Goal: Task Accomplishment & Management: Manage account settings

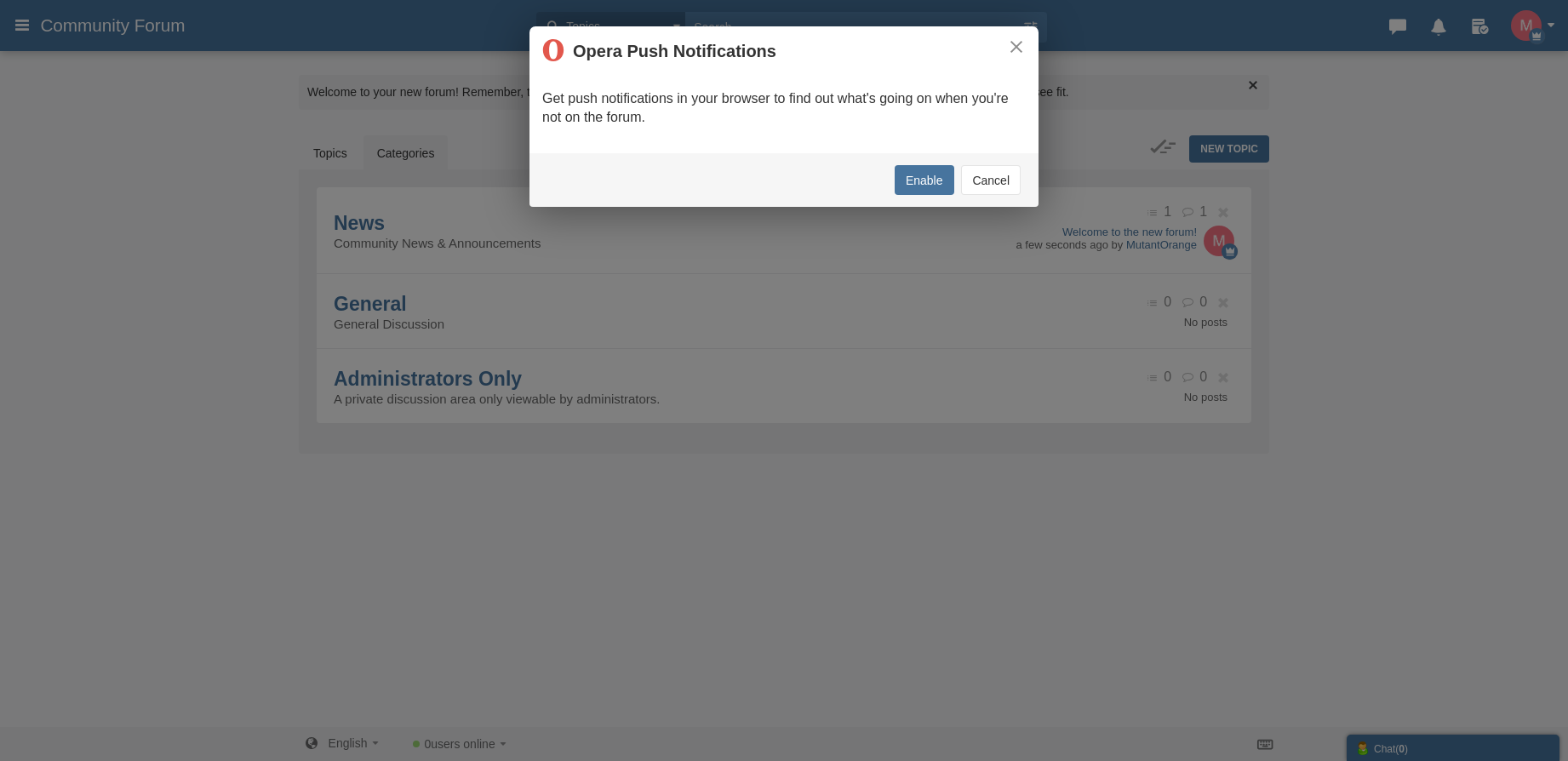
click at [1001, 180] on button "Cancel" at bounding box center [991, 180] width 60 height 30
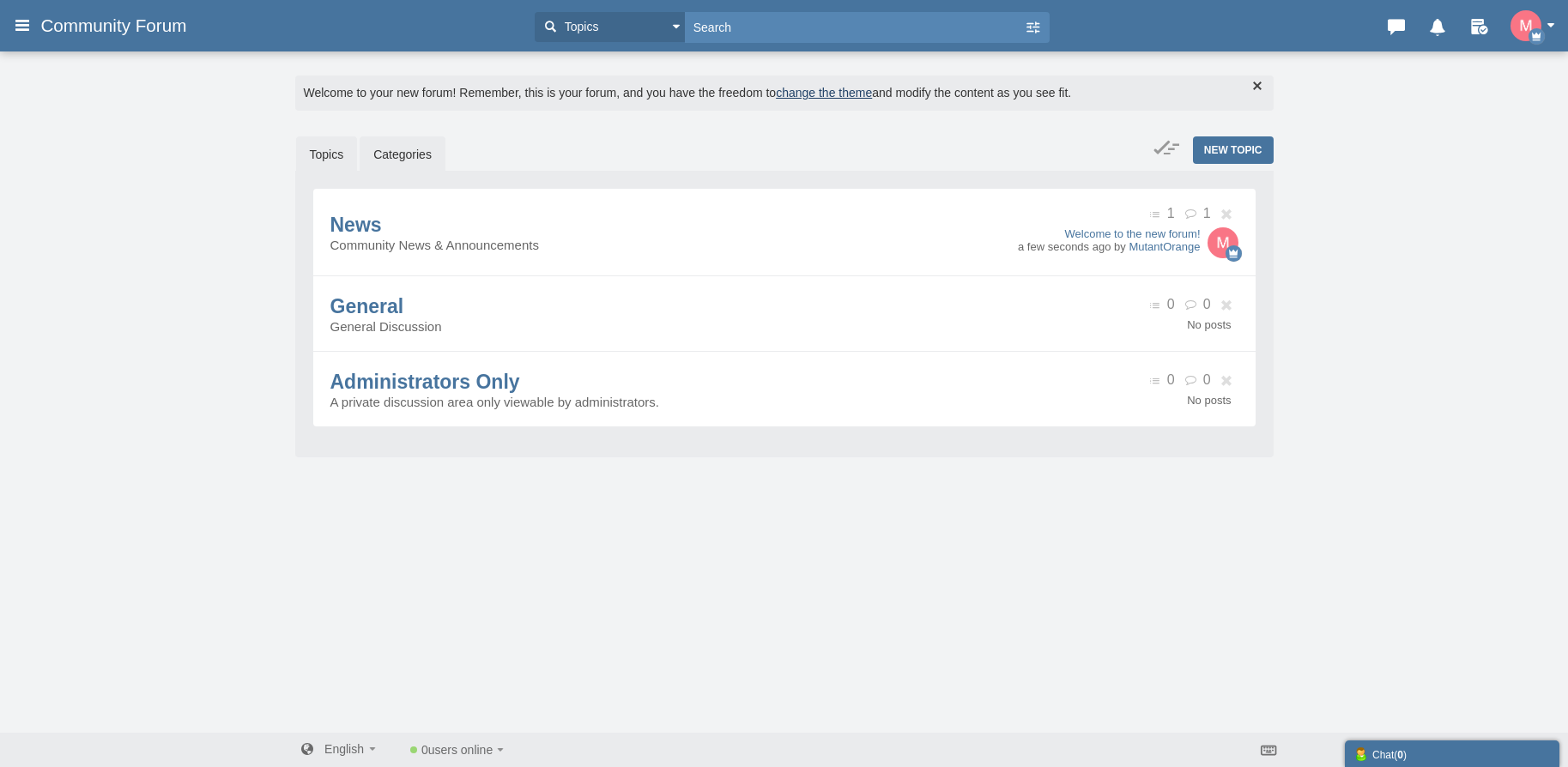
click at [338, 157] on link "Topics" at bounding box center [328, 154] width 62 height 36
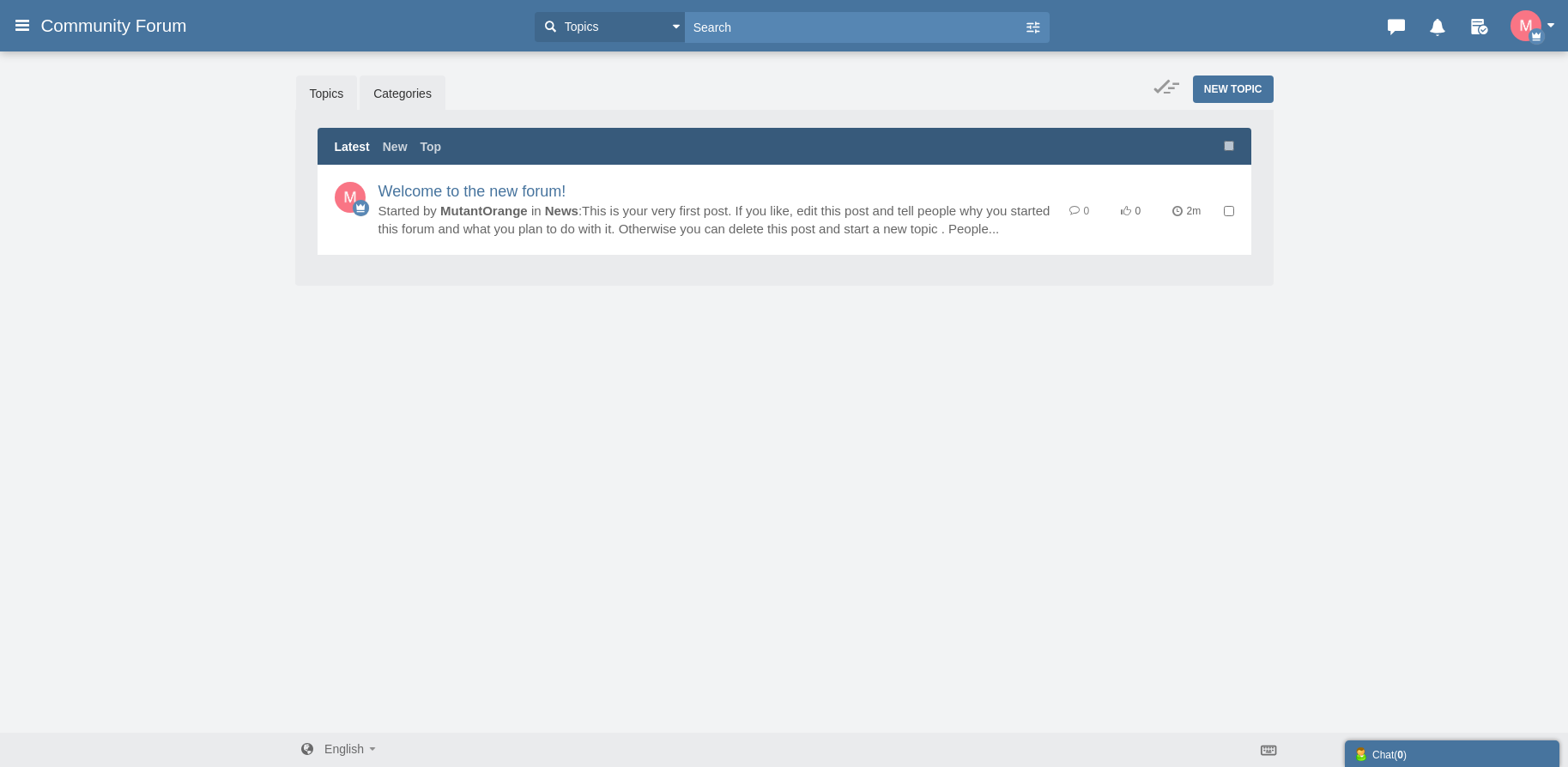
click at [396, 94] on link "Categories" at bounding box center [402, 93] width 86 height 36
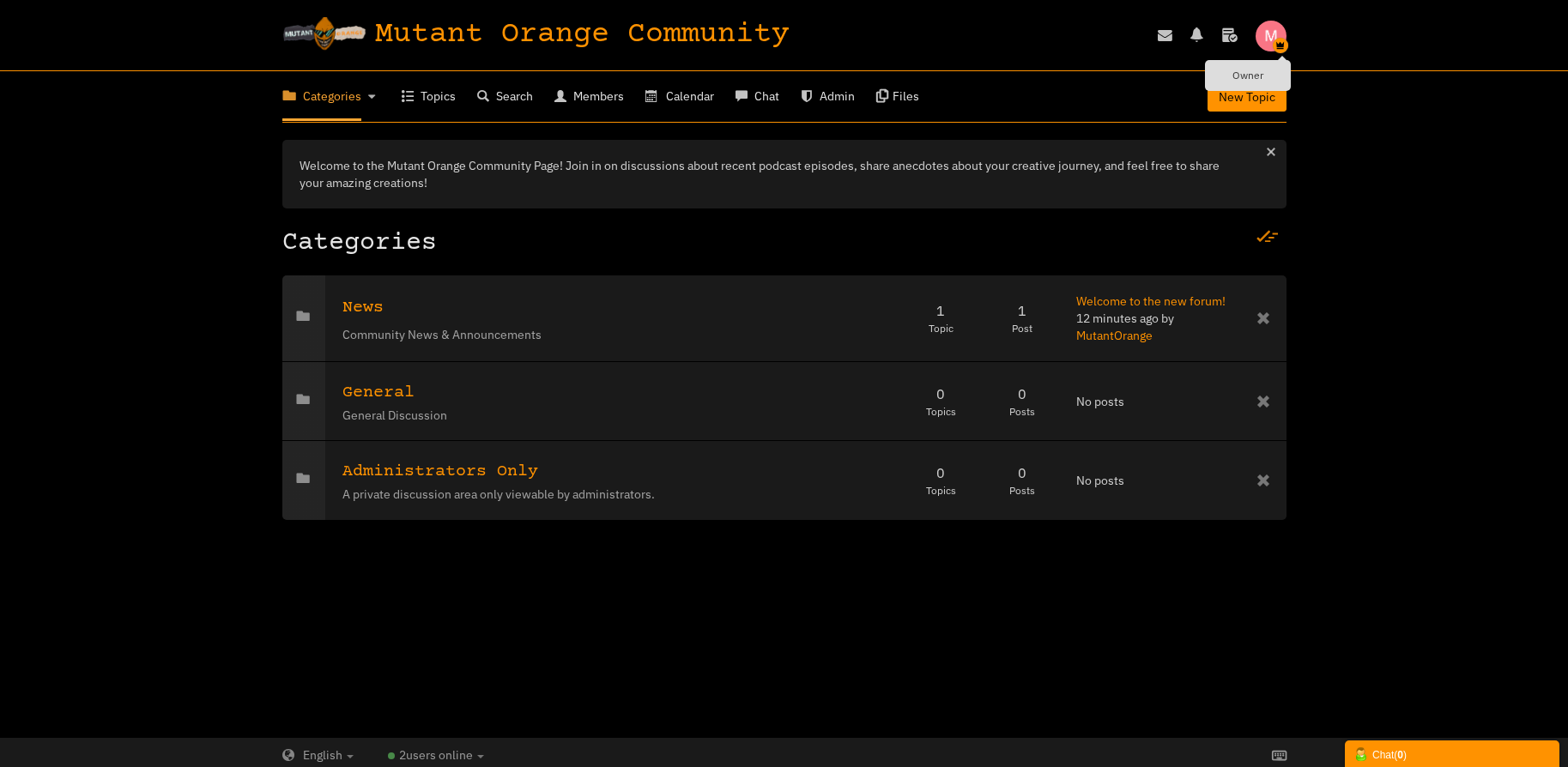
click at [1280, 38] on icon "button" at bounding box center [1280, 45] width 15 height 15
click at [1277, 34] on img "button" at bounding box center [1271, 36] width 31 height 31
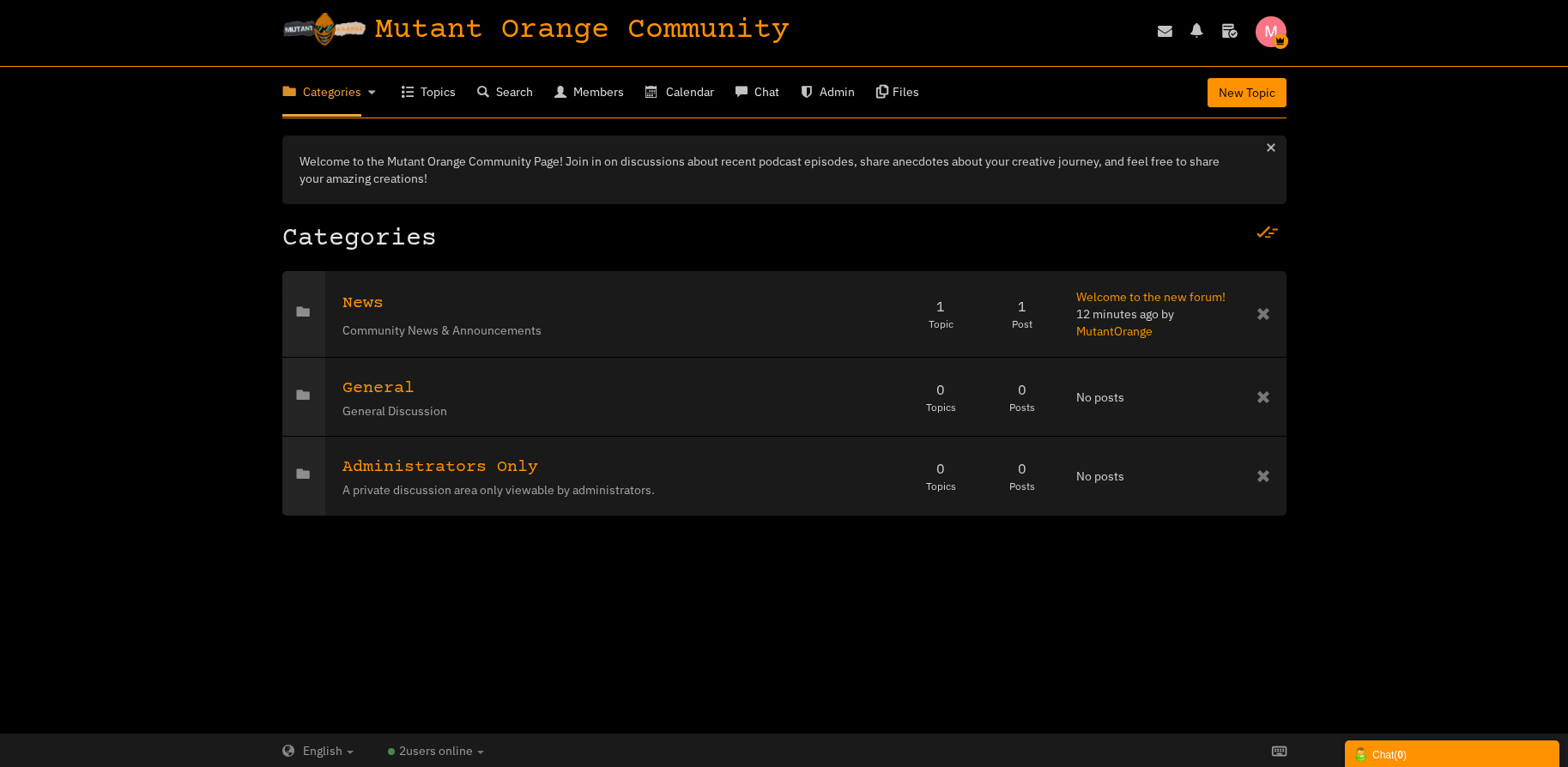
scroll to position [5, 0]
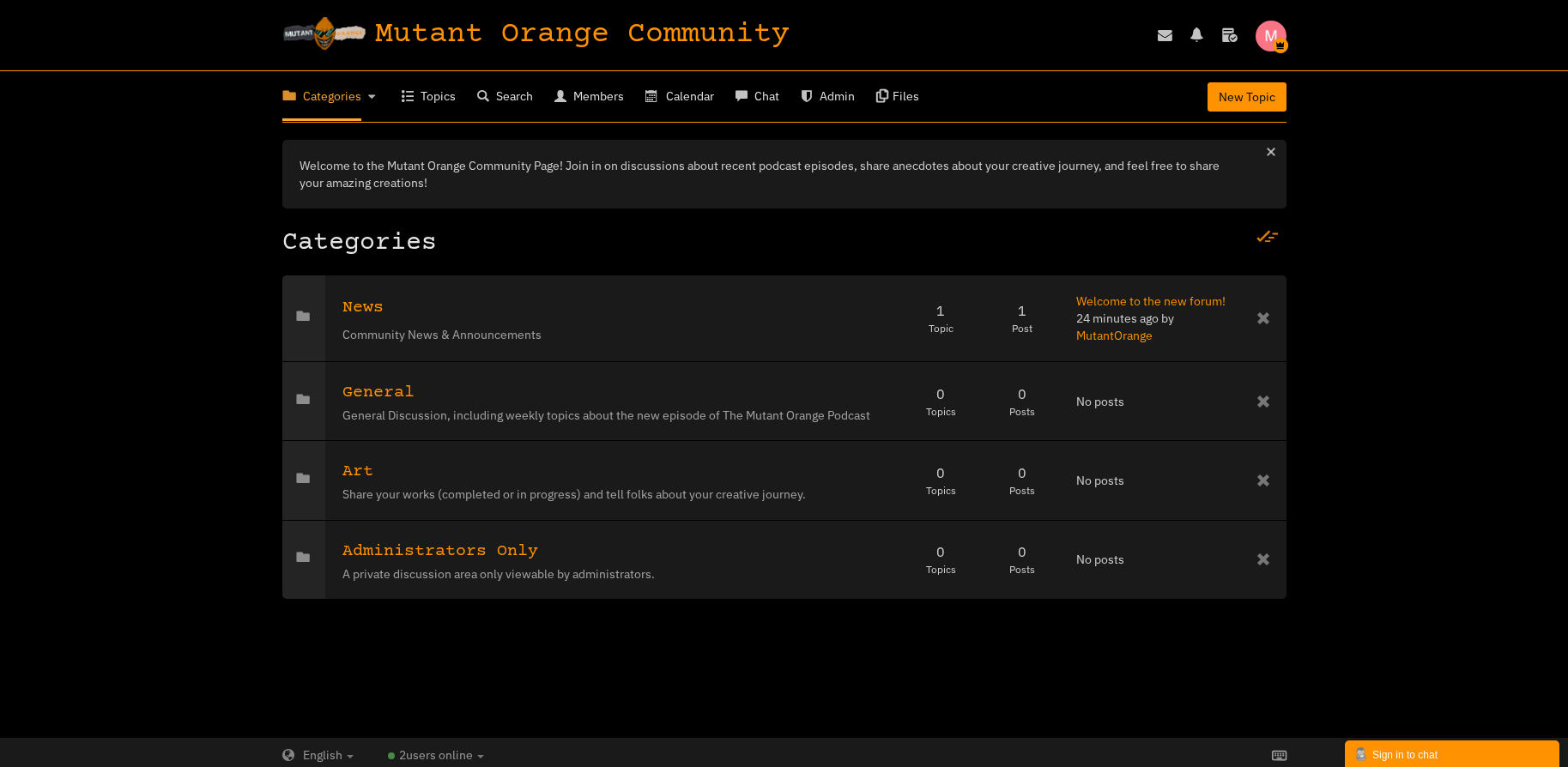
click at [1260, 39] on img "button" at bounding box center [1271, 36] width 31 height 31
click at [1233, 66] on span "MutantOrange" at bounding box center [1219, 68] width 76 height 15
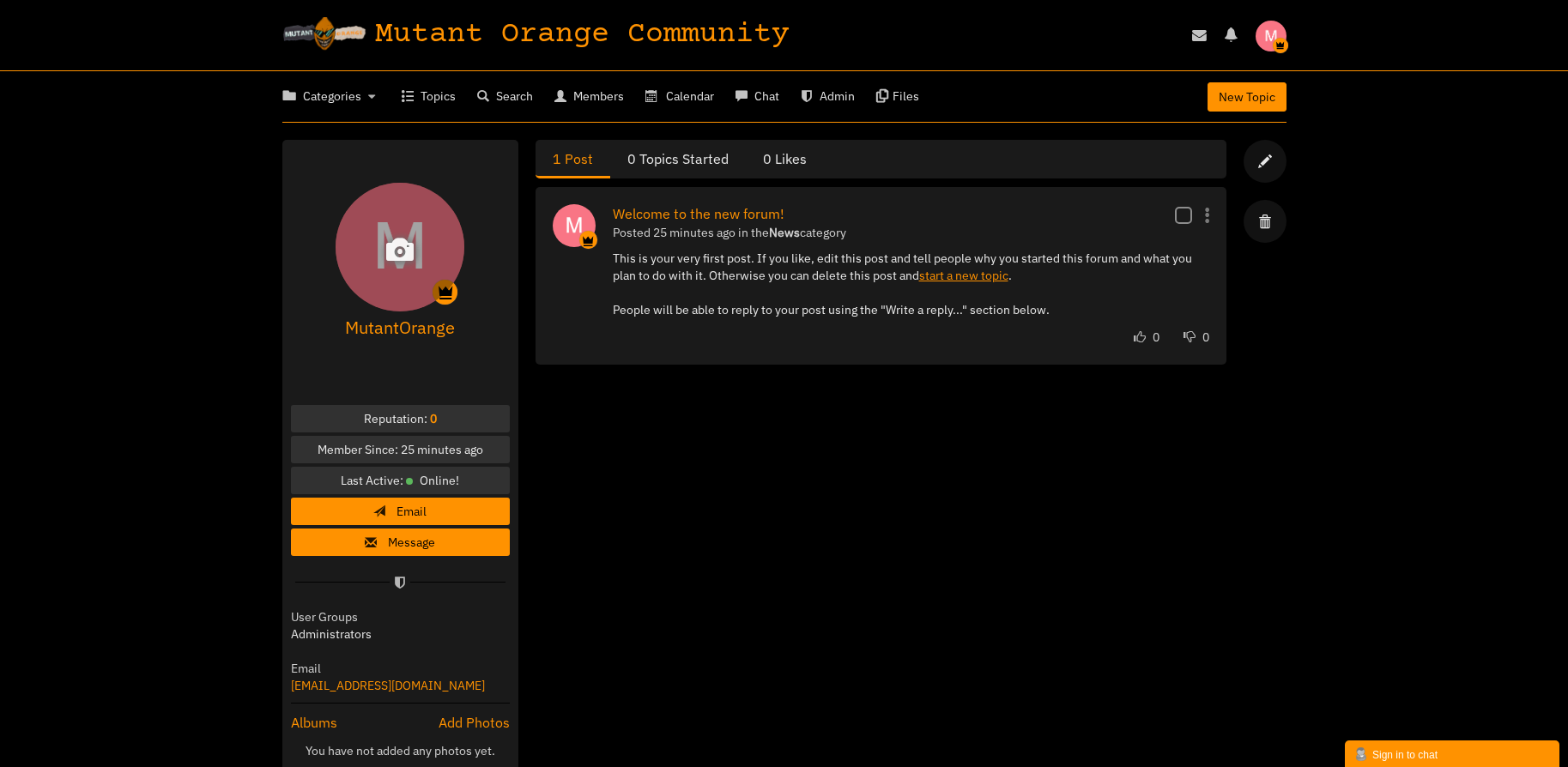
click at [423, 243] on div "Upload photo Remove photo" at bounding box center [399, 247] width 129 height 129
click at [403, 253] on icon at bounding box center [399, 247] width 44 height 36
click at [447, 280] on link "Upload photo" at bounding box center [433, 276] width 96 height 33
